Goal: Use online tool/utility: Use online tool/utility

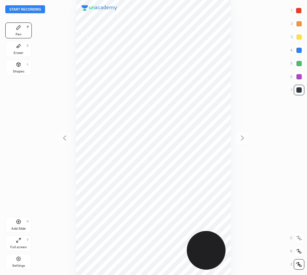
scroll to position [275, 201]
click at [27, 11] on button "Start recording" at bounding box center [25, 9] width 40 height 8
drag, startPoint x: 300, startPoint y: 10, endPoint x: 252, endPoint y: 36, distance: 54.0
click at [299, 11] on div at bounding box center [298, 10] width 5 height 5
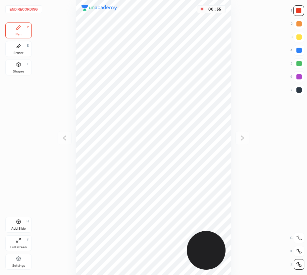
click at [22, 224] on div "Add Slide H" at bounding box center [18, 225] width 26 height 16
click at [298, 51] on div at bounding box center [298, 50] width 5 height 5
click at [67, 137] on icon at bounding box center [65, 138] width 8 height 8
drag, startPoint x: 245, startPoint y: 136, endPoint x: 235, endPoint y: 129, distance: 12.4
click at [245, 136] on icon at bounding box center [242, 138] width 8 height 8
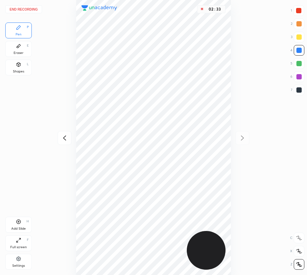
click at [20, 228] on div "Add Slide" at bounding box center [18, 228] width 15 height 3
click at [64, 140] on icon at bounding box center [65, 138] width 8 height 8
drag, startPoint x: 242, startPoint y: 138, endPoint x: 234, endPoint y: 137, distance: 8.3
click at [242, 139] on icon at bounding box center [242, 138] width 8 height 8
drag, startPoint x: 68, startPoint y: 131, endPoint x: 65, endPoint y: 123, distance: 8.8
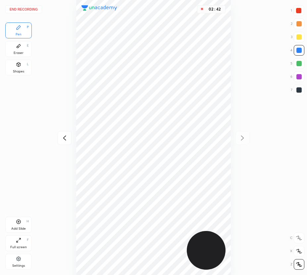
click at [69, 131] on div at bounding box center [65, 138] width 14 height 14
click at [248, 135] on div at bounding box center [242, 138] width 14 height 14
drag, startPoint x: 63, startPoint y: 137, endPoint x: 60, endPoint y: 133, distance: 4.5
click at [63, 136] on icon at bounding box center [65, 138] width 8 height 8
click at [246, 137] on icon at bounding box center [242, 138] width 8 height 8
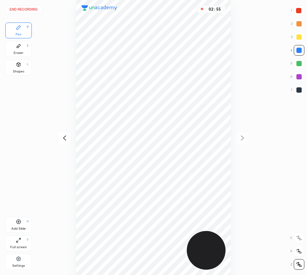
click at [68, 138] on icon at bounding box center [65, 138] width 8 height 8
click at [244, 136] on icon at bounding box center [242, 138] width 8 height 8
drag, startPoint x: 69, startPoint y: 137, endPoint x: 64, endPoint y: 129, distance: 8.7
click at [68, 137] on div at bounding box center [65, 138] width 14 height 14
click at [243, 137] on icon at bounding box center [242, 138] width 8 height 8
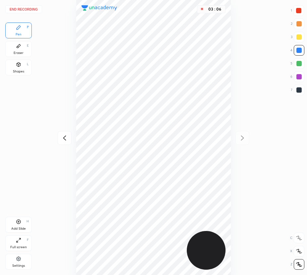
click at [70, 136] on div at bounding box center [65, 138] width 14 height 14
click at [243, 138] on icon at bounding box center [242, 138] width 8 height 8
click at [300, 65] on div at bounding box center [298, 63] width 5 height 5
drag, startPoint x: 299, startPoint y: 8, endPoint x: 291, endPoint y: 21, distance: 14.6
click at [299, 9] on div at bounding box center [298, 10] width 5 height 5
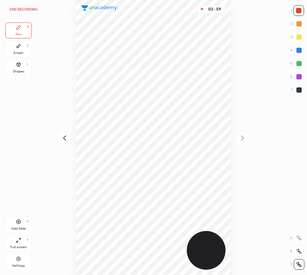
click at [100, 83] on div "End recording 1 2 3 4 5 6 7 R O A L C X Z Erase all C X Z Pen P Eraser E Shapes…" at bounding box center [153, 137] width 307 height 275
click at [33, 8] on button "End recording" at bounding box center [23, 9] width 37 height 8
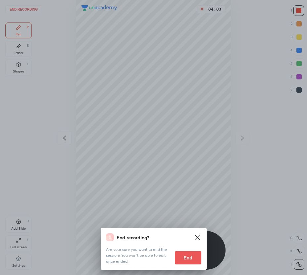
click at [189, 253] on div "Are your sure you want to end the session? You won’t be able to edit once ended…" at bounding box center [153, 252] width 95 height 23
drag, startPoint x: 187, startPoint y: 257, endPoint x: 97, endPoint y: 268, distance: 91.0
click at [186, 257] on button "End" at bounding box center [188, 257] width 26 height 13
